Goal: Task Accomplishment & Management: Manage account settings

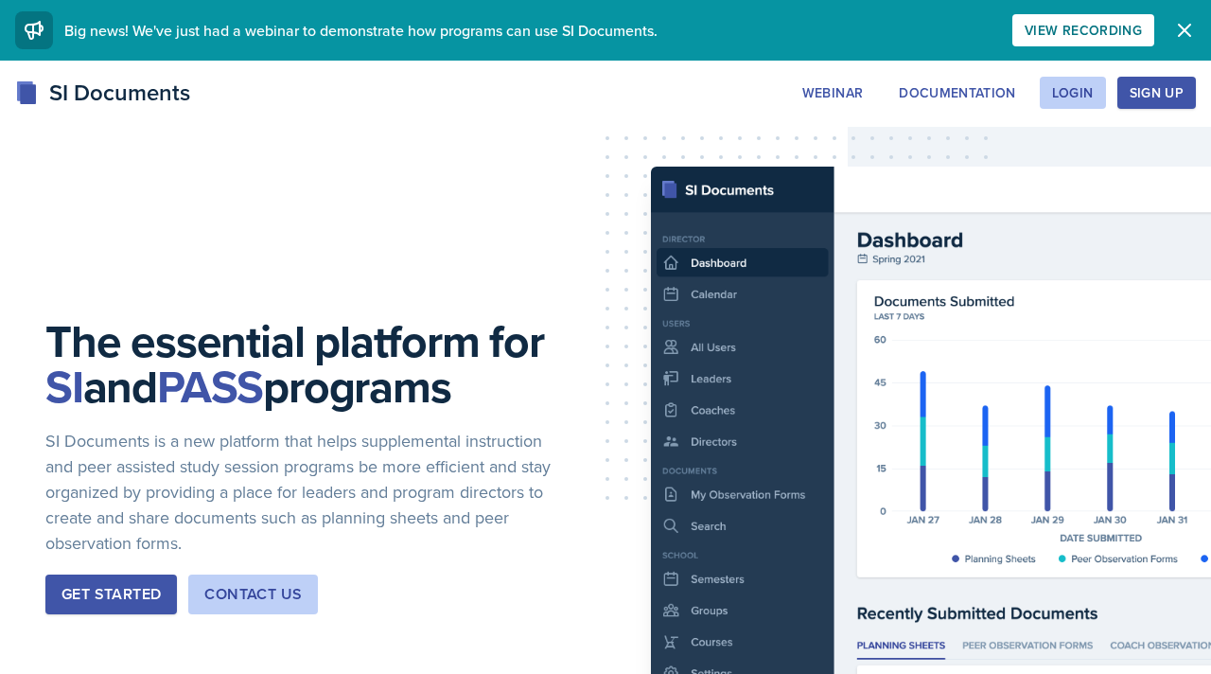
click at [1138, 88] on div "Sign Up" at bounding box center [1157, 92] width 54 height 15
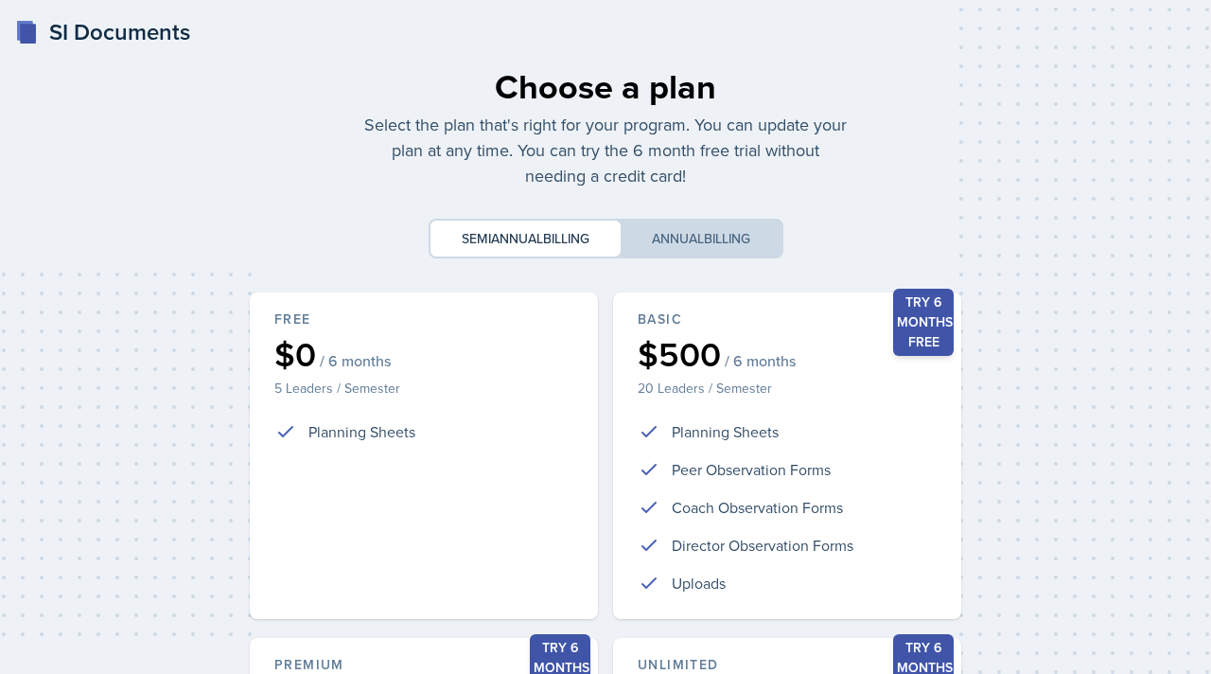
click at [63, 31] on div "SI Documents" at bounding box center [102, 32] width 175 height 34
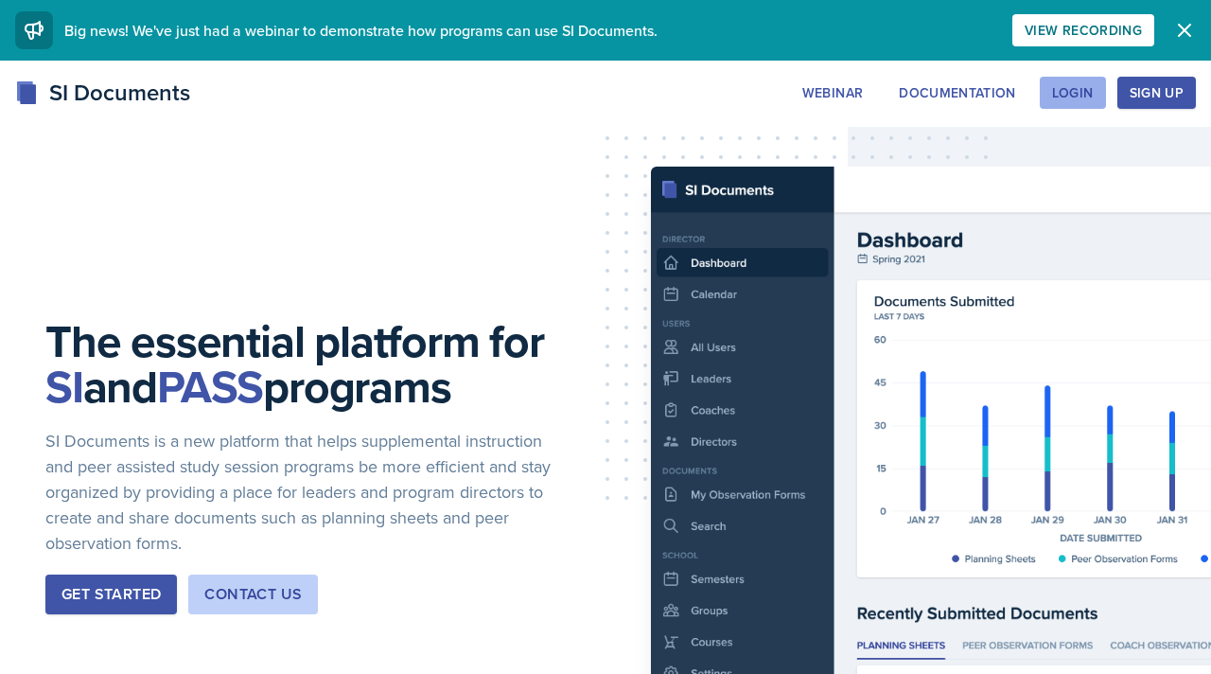
click at [1086, 92] on div "Login" at bounding box center [1073, 92] width 42 height 15
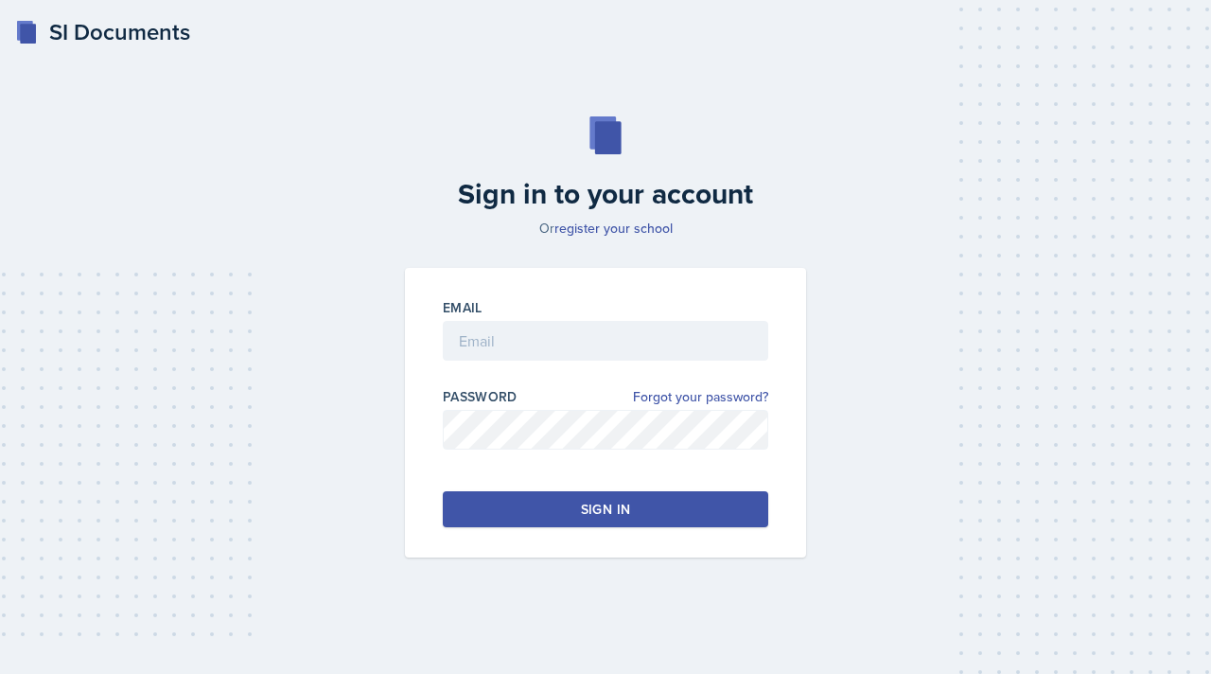
click at [579, 318] on div "Email" at bounding box center [606, 338] width 326 height 81
click at [584, 354] on input "email" at bounding box center [606, 341] width 326 height 40
type input "[EMAIL_ADDRESS][DOMAIN_NAME]"
